Goal: Task Accomplishment & Management: Manage account settings

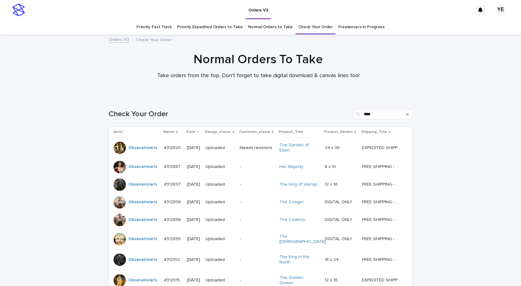
scroll to position [66, 0]
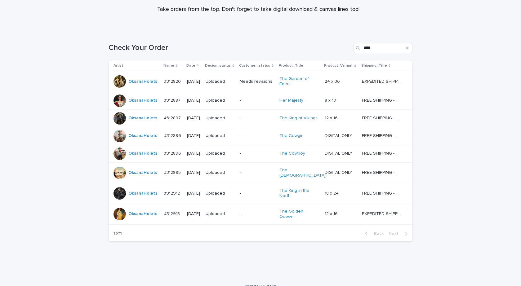
click at [63, 31] on div "Loading... Saving… Loading... Saving… Check Your Order **** Artist Name Date De…" at bounding box center [260, 154] width 521 height 247
click at [186, 64] on p "Date" at bounding box center [190, 65] width 9 height 7
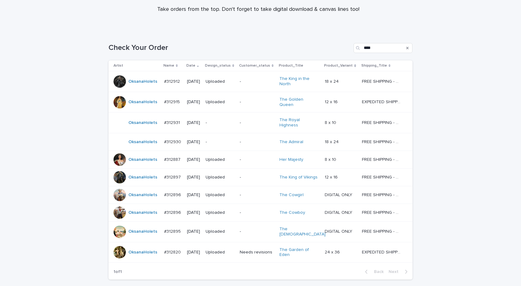
click at [186, 64] on p "Date" at bounding box center [190, 65] width 9 height 7
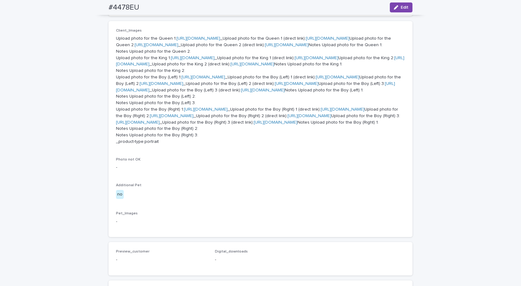
scroll to position [160, 0]
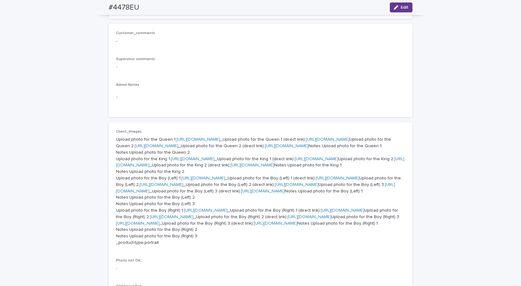
click at [391, 8] on button "Edit" at bounding box center [401, 7] width 23 height 10
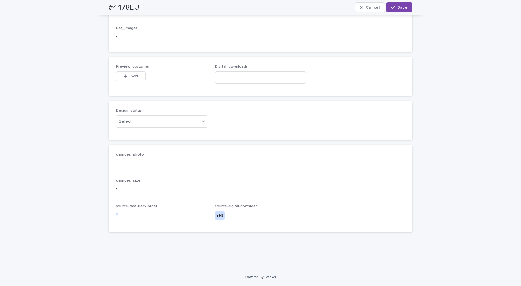
scroll to position [736, 0]
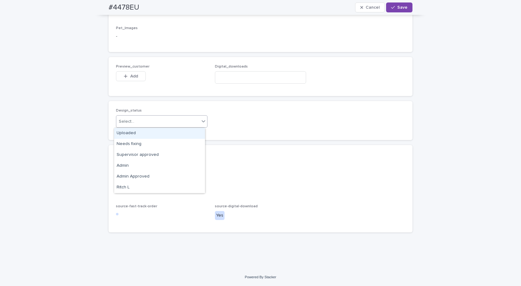
click at [170, 120] on div "Select..." at bounding box center [157, 122] width 83 height 10
click at [129, 133] on div "Uploaded" at bounding box center [159, 133] width 91 height 11
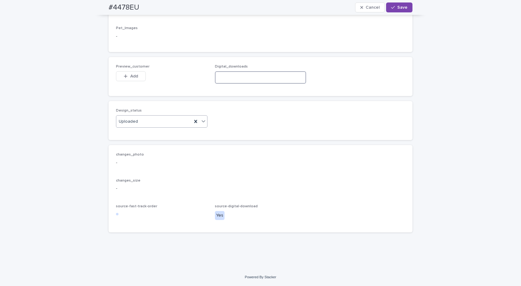
click at [227, 72] on input at bounding box center [260, 77] width 91 height 12
paste input "**********"
type input "**********"
click at [123, 68] on span "Preview_customer" at bounding box center [132, 67] width 33 height 4
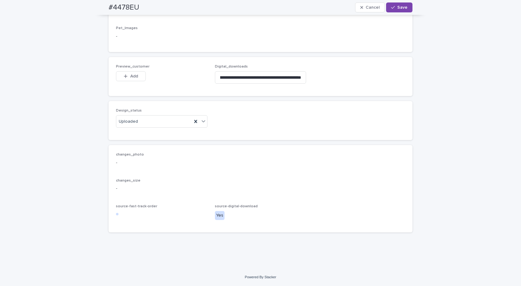
scroll to position [0, 0]
click at [124, 76] on icon "button" at bounding box center [126, 76] width 4 height 4
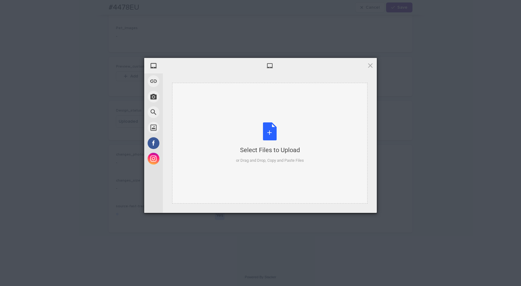
click at [261, 131] on div "Select Files to Upload or Drag and Drop, Copy and Paste Files" at bounding box center [270, 142] width 68 height 41
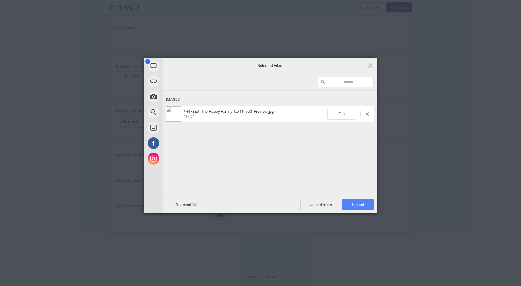
click at [358, 202] on span "Upload 1" at bounding box center [357, 205] width 31 height 12
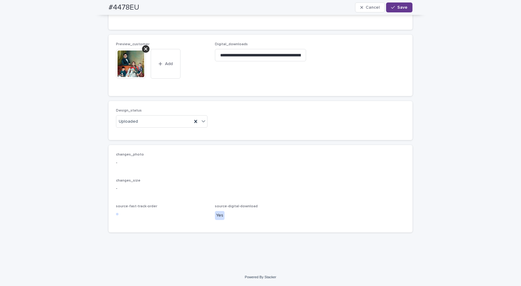
click at [402, 5] on button "Save" at bounding box center [399, 7] width 26 height 10
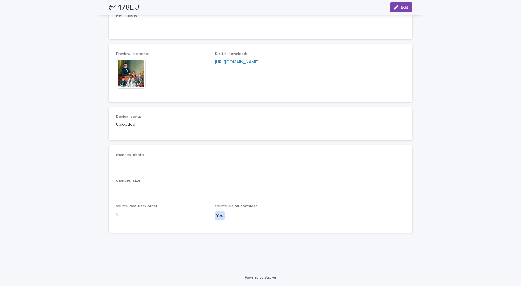
click at [119, 86] on img at bounding box center [131, 74] width 30 height 30
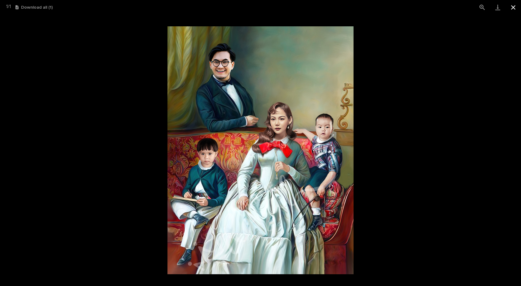
click at [514, 5] on button "Close gallery" at bounding box center [513, 7] width 16 height 15
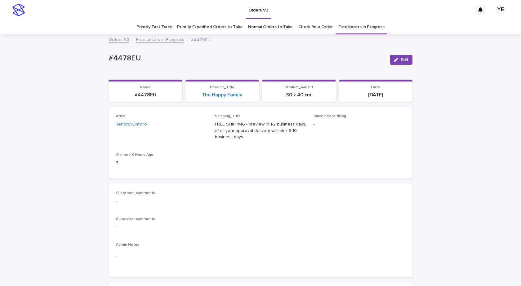
click at [165, 41] on link "Freelancers in Progress" at bounding box center [160, 39] width 48 height 7
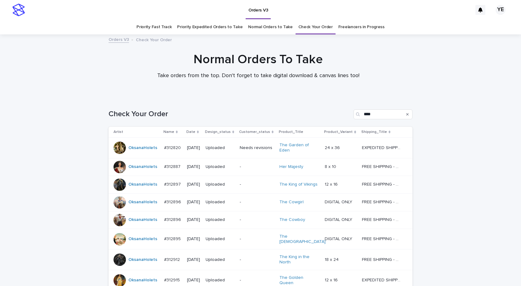
scroll to position [66, 0]
